Goal: Navigation & Orientation: Find specific page/section

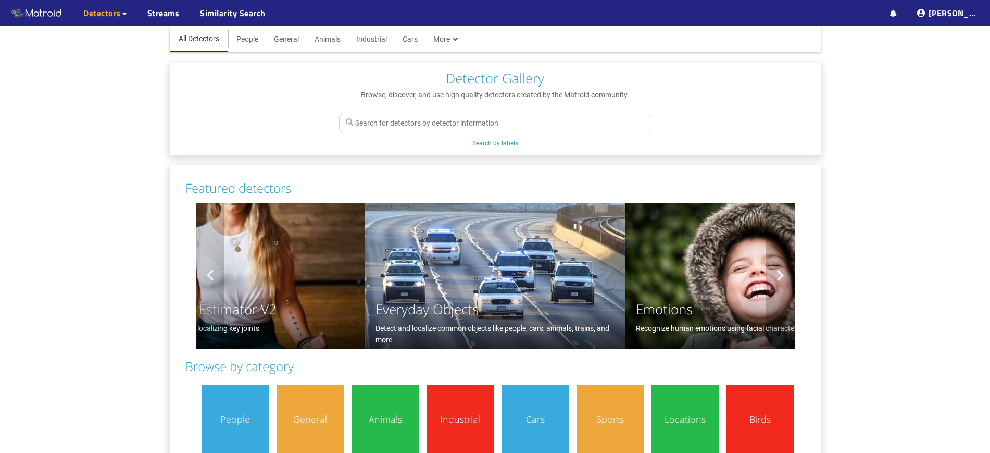
scroll to position [108, 0]
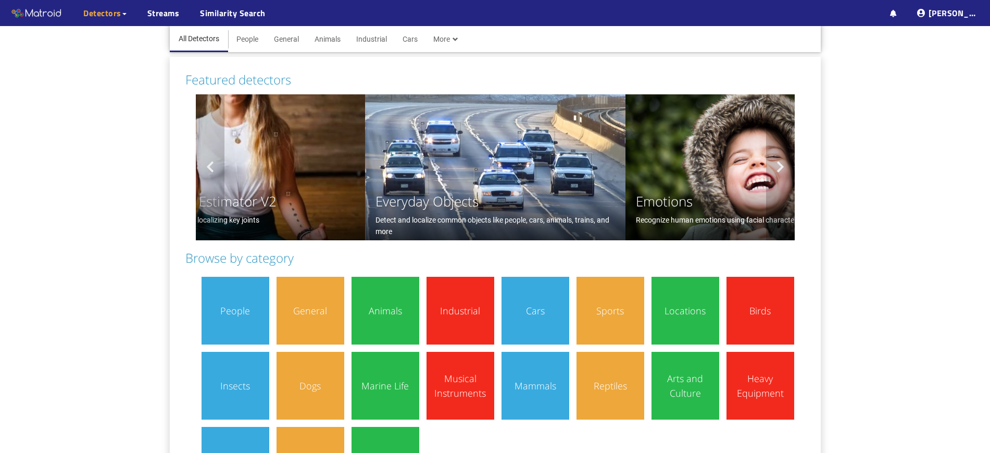
click at [117, 197] on main "All Detectors People General Animals Industrial Cars More All Categories Action…" at bounding box center [495, 219] width 990 height 603
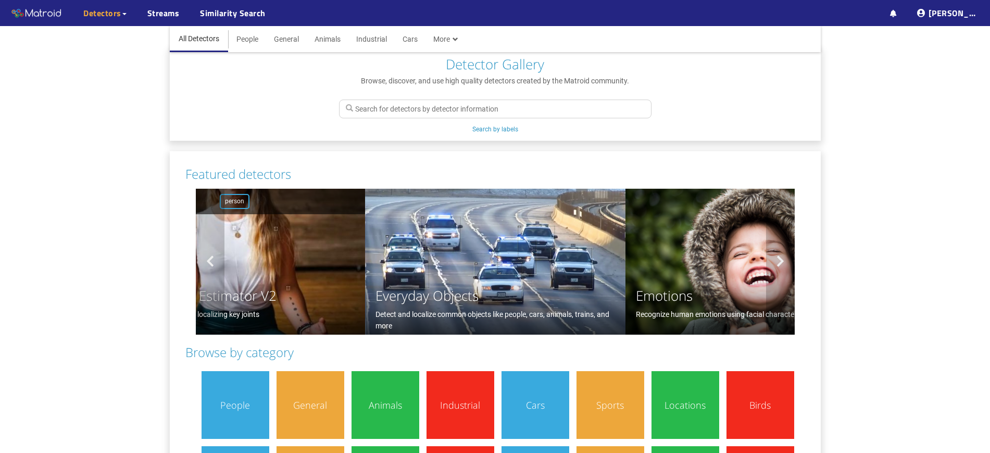
scroll to position [0, 0]
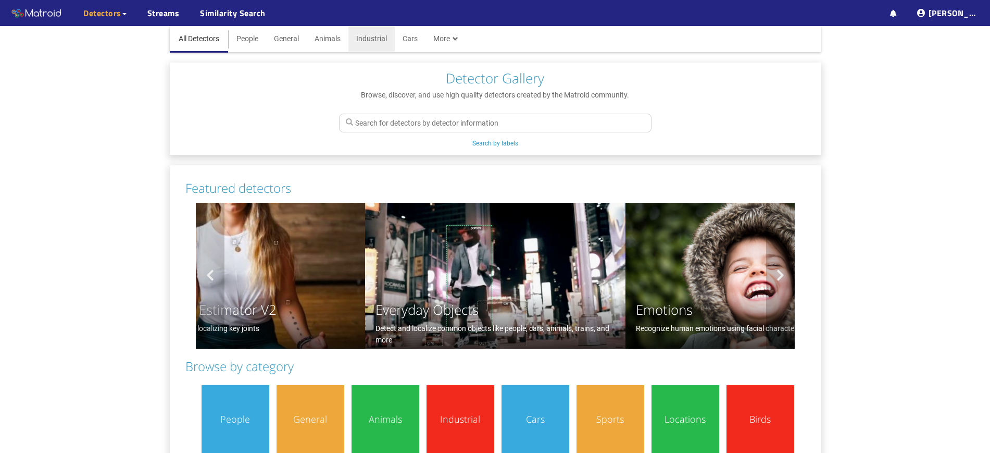
click at [374, 43] on li "Industrial" at bounding box center [371, 37] width 46 height 27
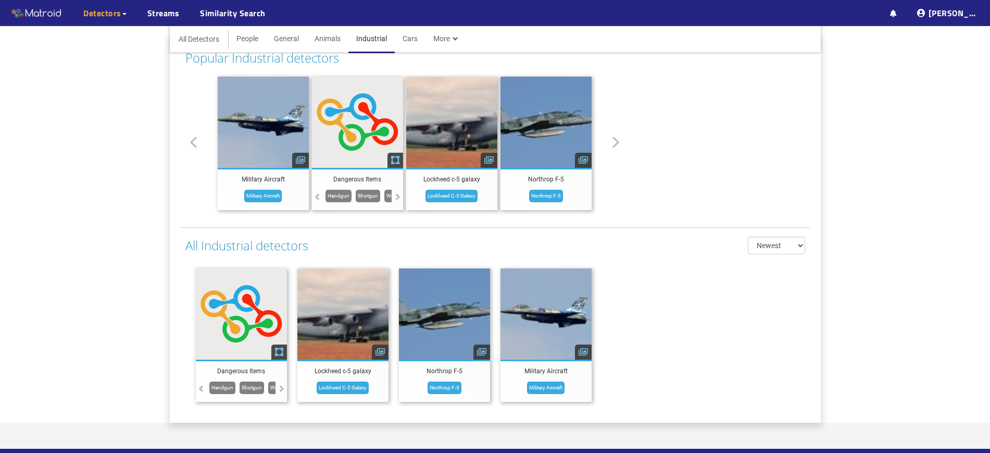
scroll to position [166, 0]
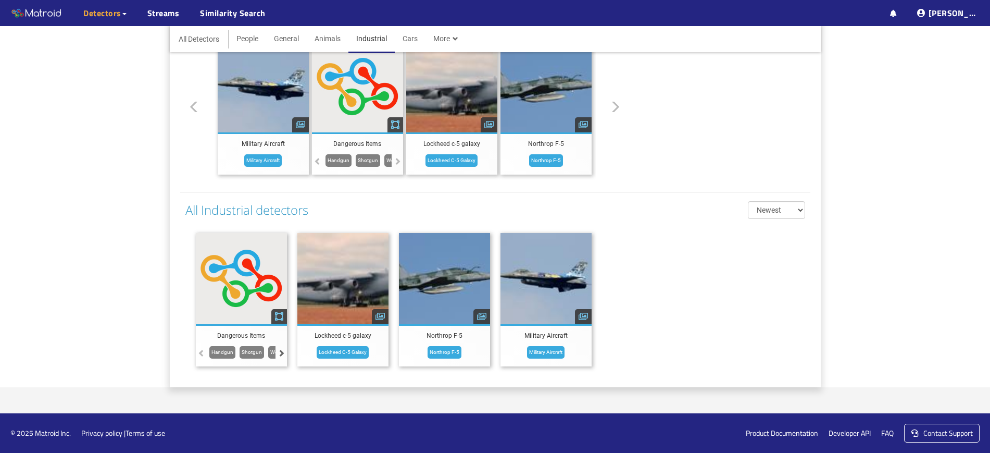
click at [281, 356] on div at bounding box center [280, 352] width 11 height 11
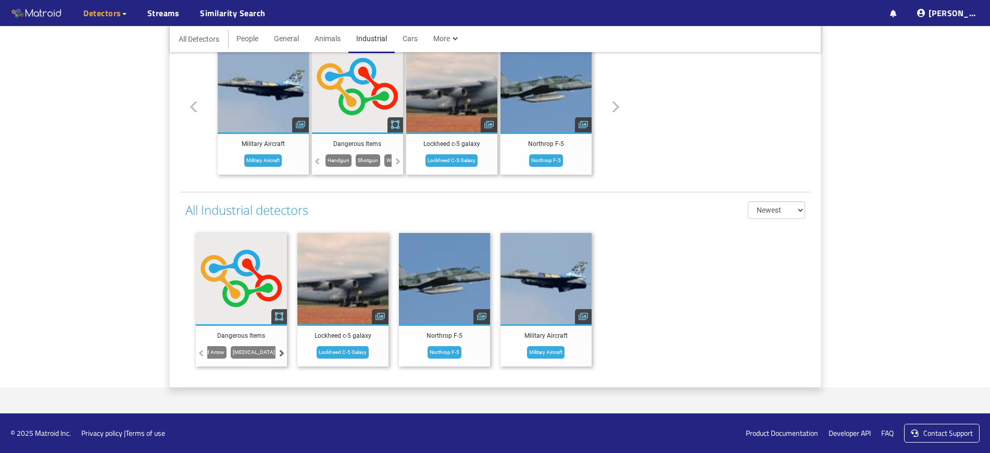
click at [281, 356] on div at bounding box center [280, 352] width 11 height 11
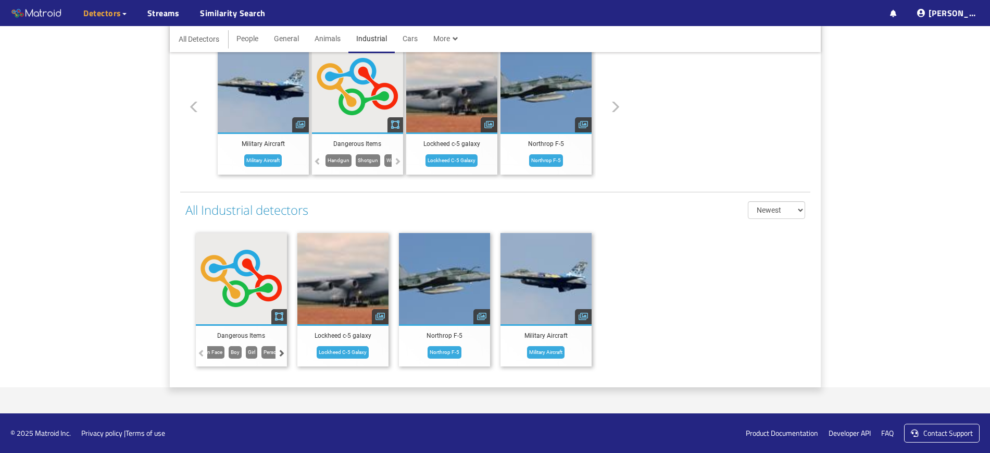
click at [281, 356] on div at bounding box center [280, 352] width 11 height 11
click at [84, 107] on main "All Detectors People General Animals Industrial Cars More All Categories Action…" at bounding box center [495, 123] width 990 height 527
click at [321, 41] on li "Animals" at bounding box center [328, 38] width 42 height 28
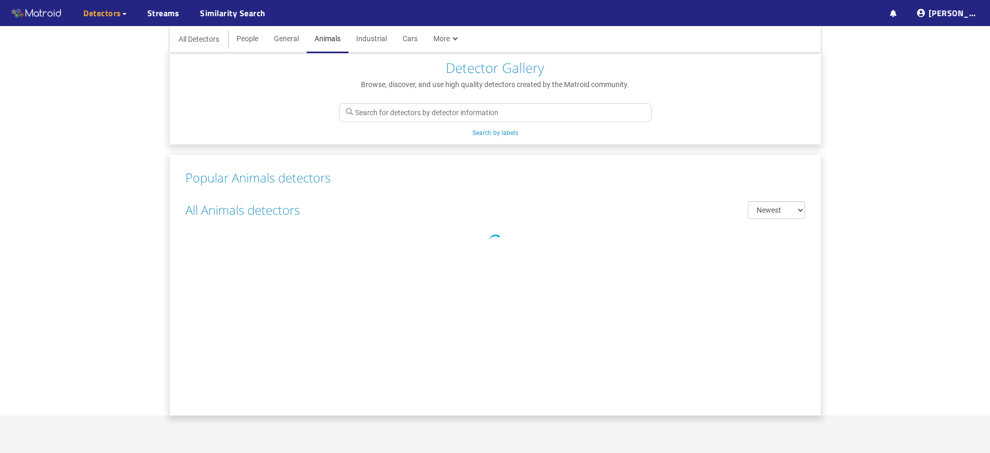
scroll to position [166, 0]
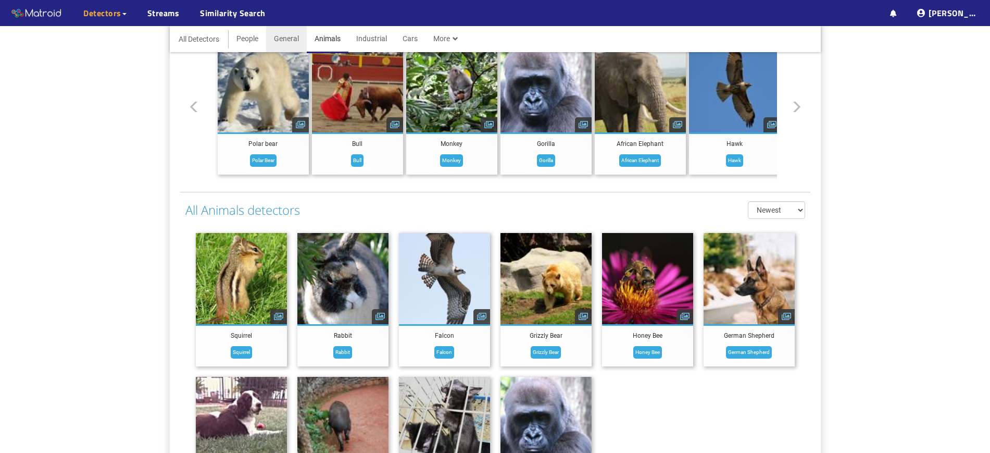
click at [288, 41] on li "General" at bounding box center [286, 38] width 41 height 28
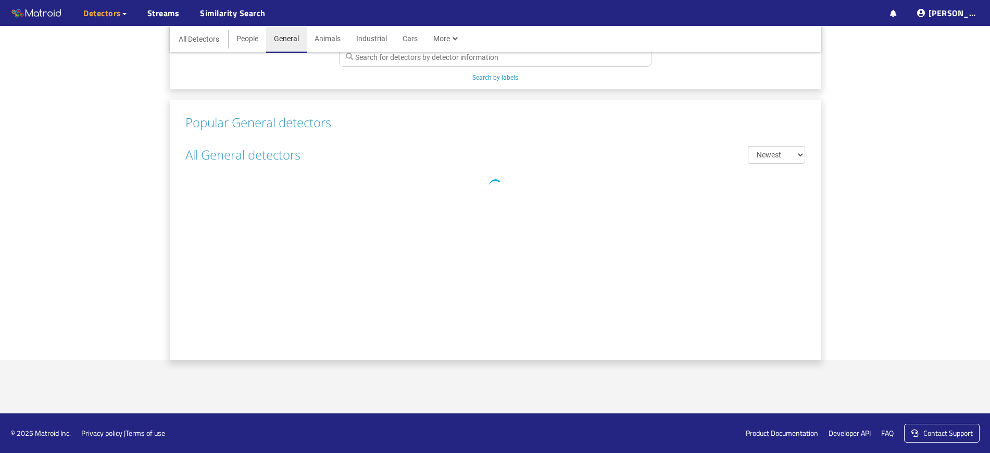
scroll to position [10, 0]
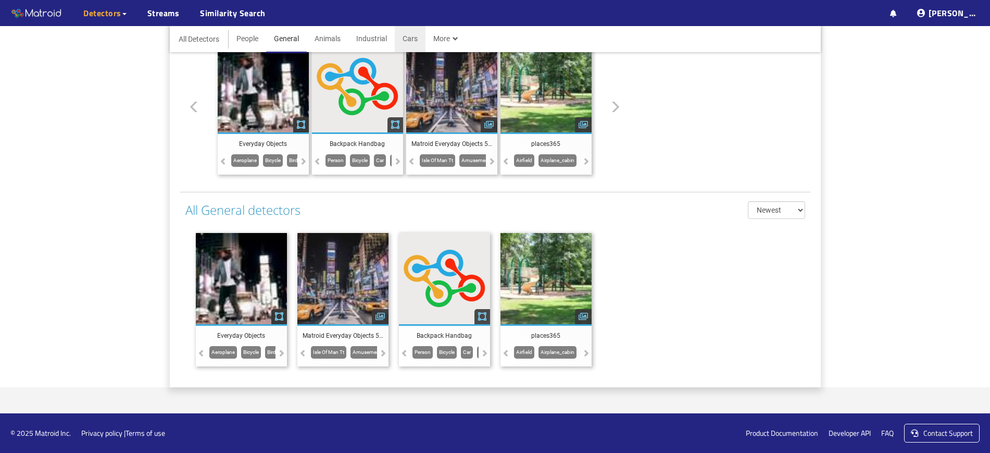
click at [410, 41] on li "Cars" at bounding box center [410, 38] width 31 height 28
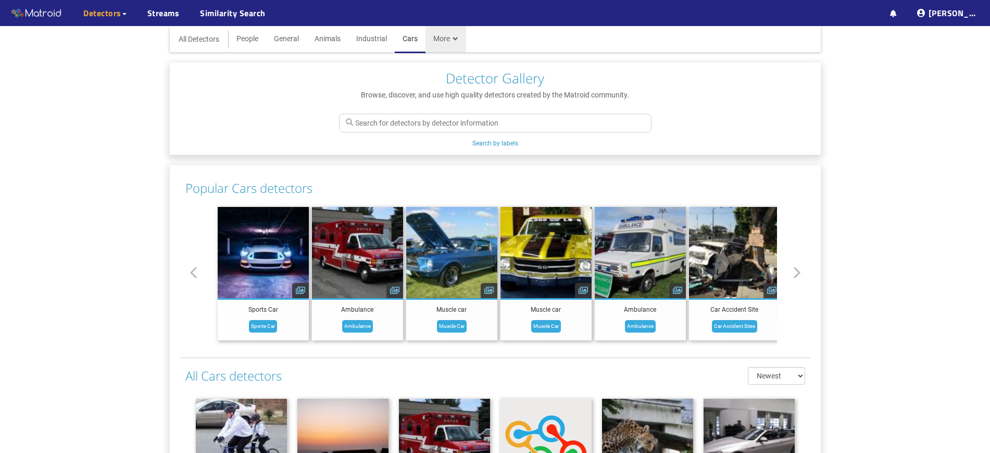
click at [447, 41] on li "More" at bounding box center [445, 38] width 41 height 28
click at [453, 36] on div at bounding box center [456, 39] width 6 height 6
click at [198, 105] on div "Search by labels" at bounding box center [495, 128] width 651 height 54
click at [456, 37] on li "More" at bounding box center [445, 38] width 41 height 28
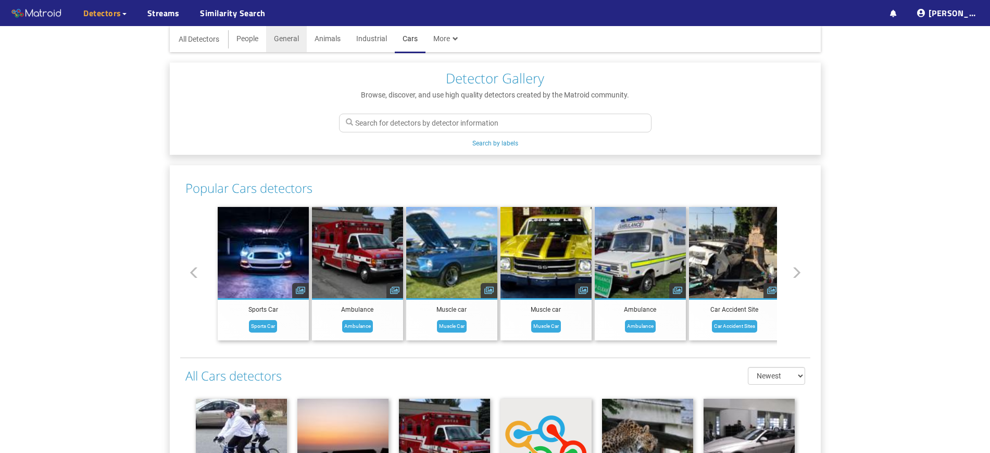
click at [281, 41] on li "General" at bounding box center [286, 38] width 41 height 28
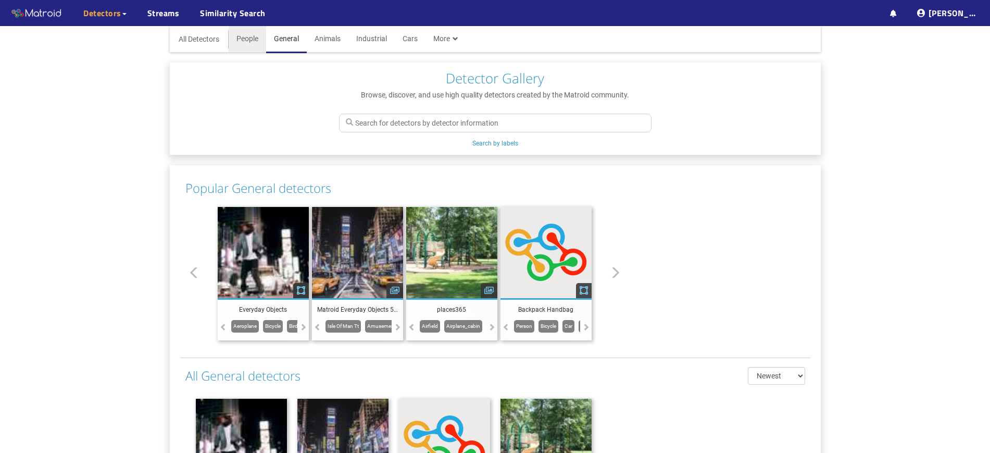
click at [250, 40] on li "People" at bounding box center [247, 38] width 37 height 28
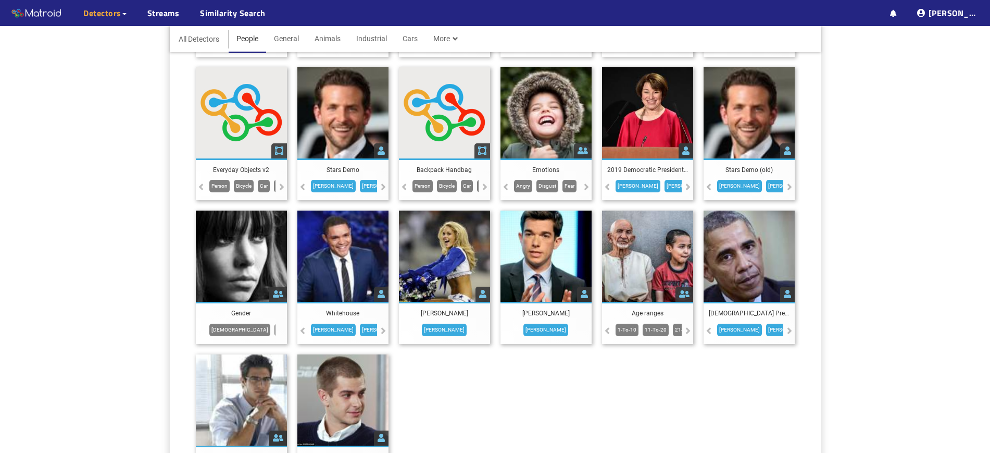
scroll to position [504, 0]
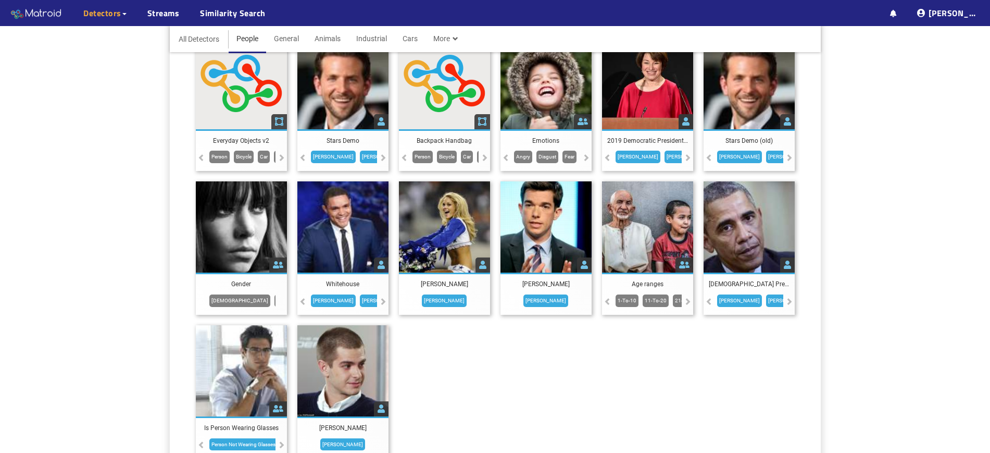
click at [27, 8] on img at bounding box center [36, 14] width 52 height 16
